Goal: Task Accomplishment & Management: Manage account settings

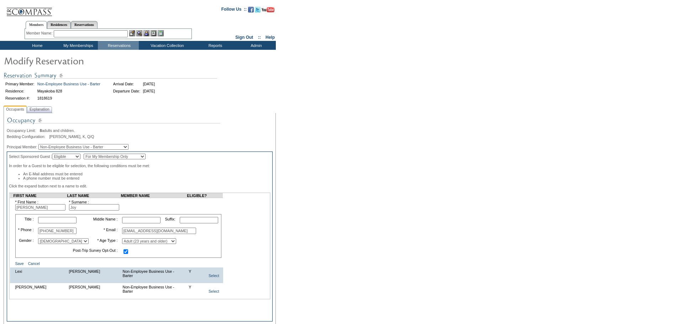
drag, startPoint x: 185, startPoint y: 237, endPoint x: 109, endPoint y: 233, distance: 76.2
click at [110, 233] on tr "* Phone : [PHONE_NUMBER] * Email : [EMAIL_ADDRESS][DOMAIN_NAME]" at bounding box center [118, 231] width 204 height 10
paste input "[PERSON_NAME] @ purejoyhome"
click at [131, 234] on input "[PERSON_NAME] @ [DOMAIN_NAME]" at bounding box center [159, 231] width 74 height 6
type input "[PERSON_NAME][EMAIL_ADDRESS][DOMAIN_NAME]"
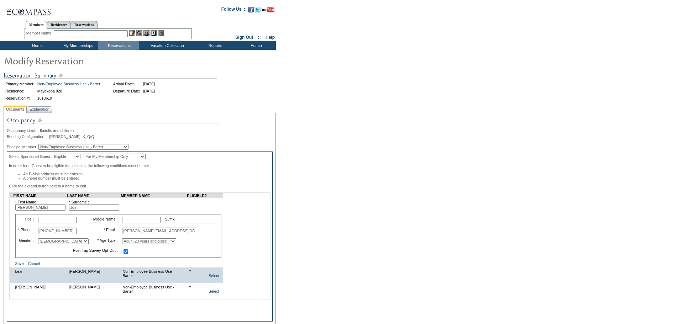
drag, startPoint x: 76, startPoint y: 234, endPoint x: 16, endPoint y: 231, distance: 59.5
click at [16, 231] on tbody "Title : Middle Name : Suffix: * Phone : [PHONE_NUMBER] * Email : [PERSON_NAME][…" at bounding box center [118, 236] width 204 height 42
paste input "[PHONE_NUMBER]"
type input "[PHONE_NUMBER]"
click at [168, 234] on input "[PERSON_NAME][EMAIL_ADDRESS][DOMAIN_NAME]" at bounding box center [159, 231] width 74 height 6
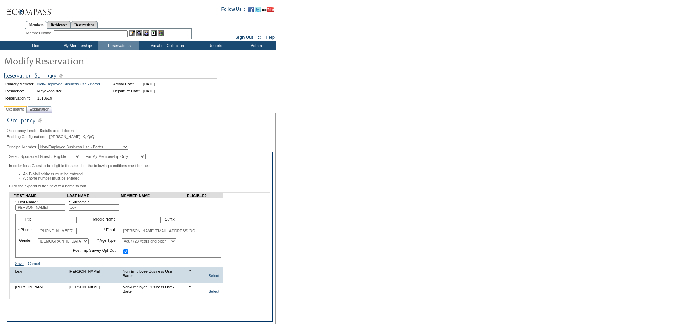
click at [19, 266] on link "Save" at bounding box center [19, 263] width 9 height 4
